Goal: Answer question/provide support

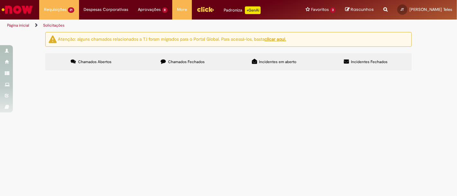
scroll to position [249, 0]
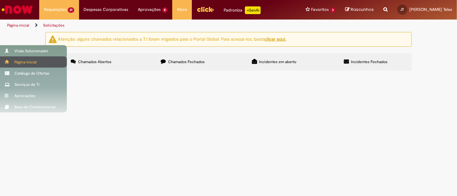
click at [2, 63] on div "Página inicial" at bounding box center [33, 62] width 67 height 11
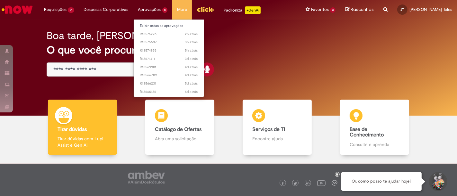
click at [145, 8] on li "Aprovações 8 Exibir todas as aprovações 2h atrás 2 horas atrás R13576226 3h atr…" at bounding box center [152, 9] width 39 height 19
click at [147, 26] on link "Exibir todas as aprovações" at bounding box center [169, 25] width 71 height 7
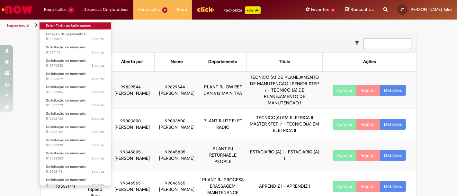
click at [53, 30] on li "Exceção de pagamentos 5h atrás 5 horas atrás R13574895" at bounding box center [74, 36] width 71 height 13
click at [50, 28] on link "Exibir Todas as Solicitações" at bounding box center [74, 25] width 71 height 7
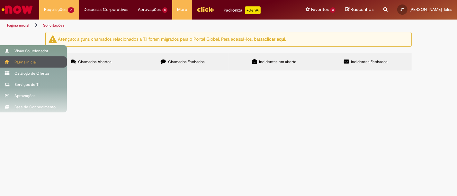
click at [9, 62] on span at bounding box center [7, 62] width 5 height 4
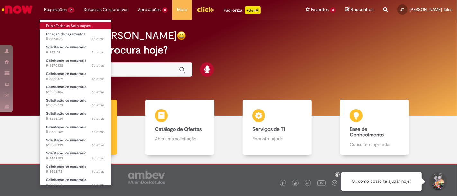
click at [58, 25] on link "Exibir Todas as Solicitações" at bounding box center [74, 25] width 71 height 7
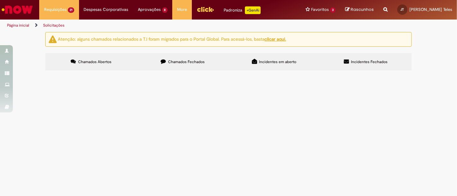
scroll to position [291, 0]
click at [0, 0] on span "Fv gerar a NFe de Retorno conforme orientação Consultivo-CSC. No HANA o código …" at bounding box center [0, 0] width 0 height 0
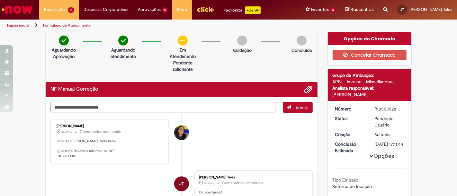
click at [94, 105] on textarea "Digite sua mensagem aqui..." at bounding box center [162, 107] width 225 height 11
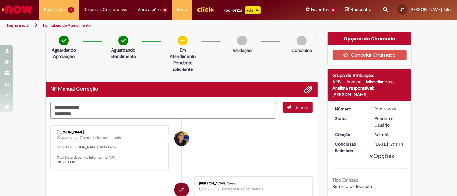
drag, startPoint x: 80, startPoint y: 113, endPoint x: 50, endPoint y: 107, distance: 30.5
click at [50, 107] on div "**********" at bounding box center [181, 110] width 262 height 17
type textarea "**********"
click at [302, 106] on span "Enviar" at bounding box center [302, 108] width 13 height 6
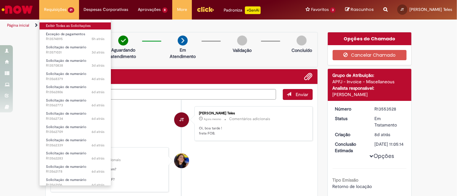
click at [51, 24] on link "Exibir Todas as Solicitações" at bounding box center [74, 25] width 71 height 7
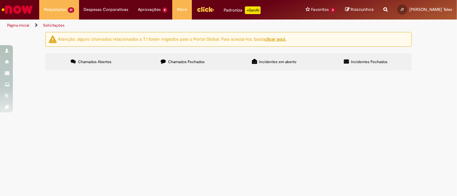
scroll to position [285, 0]
click at [0, 0] on span "Fv gerar a NFe de Retorno conforme orientação Consultivo-CSC. No HANA o código …" at bounding box center [0, 0] width 0 height 0
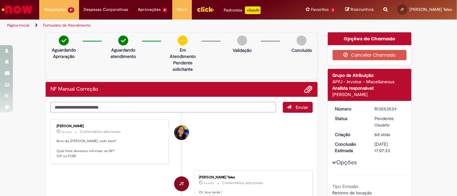
click at [57, 107] on textarea "Digite sua mensagem aqui..." at bounding box center [162, 107] width 225 height 11
paste textarea "**********"
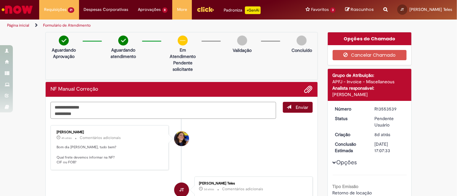
type textarea "**********"
click at [287, 109] on button "Enviar" at bounding box center [298, 107] width 30 height 11
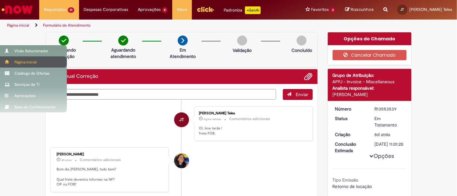
click at [18, 58] on div "Página inicial" at bounding box center [33, 62] width 67 height 11
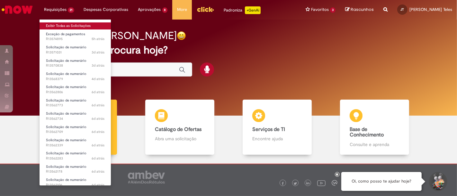
click at [55, 26] on link "Exibir Todas as Solicitações" at bounding box center [74, 25] width 71 height 7
